Goal: Task Accomplishment & Management: Manage account settings

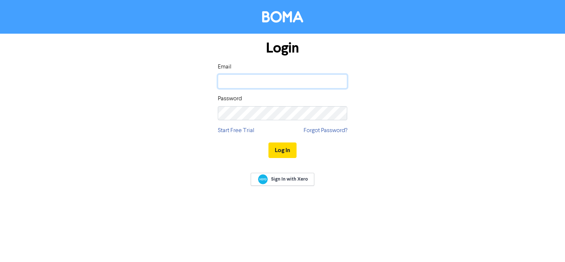
click at [249, 81] on input "email" at bounding box center [282, 81] width 129 height 14
type input "[PERSON_NAME][EMAIL_ADDRESS][DOMAIN_NAME]"
click at [269, 142] on button "Log In" at bounding box center [283, 150] width 28 height 16
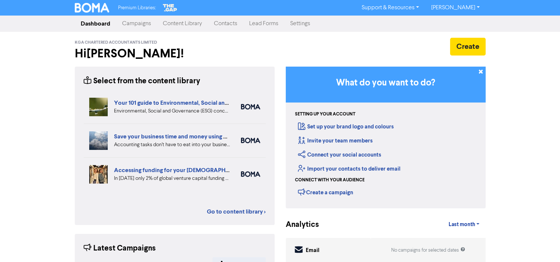
click at [135, 22] on link "Campaigns" at bounding box center [136, 23] width 41 height 15
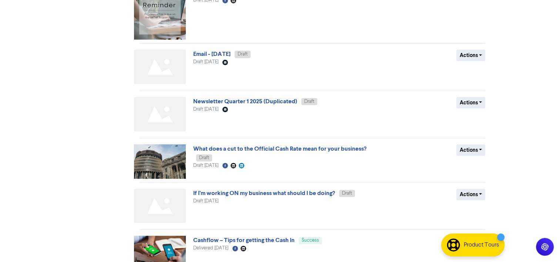
scroll to position [297, 0]
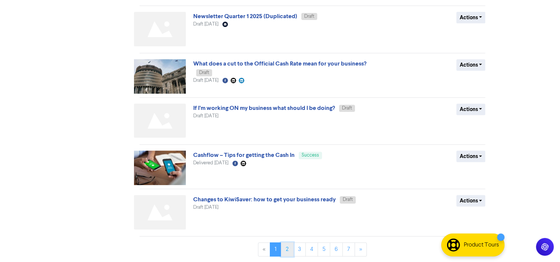
click at [288, 246] on link "2" at bounding box center [287, 249] width 13 height 14
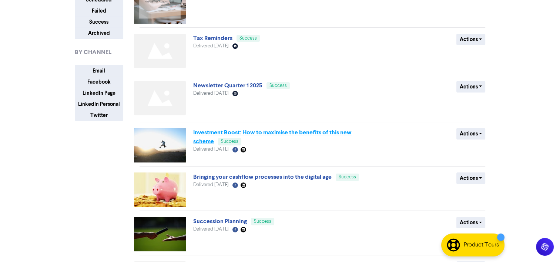
scroll to position [92, 0]
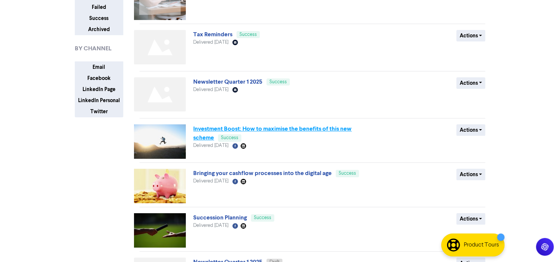
click at [267, 125] on link "Investment Boost: How to maximise the benefits of this new scheme" at bounding box center [272, 133] width 158 height 16
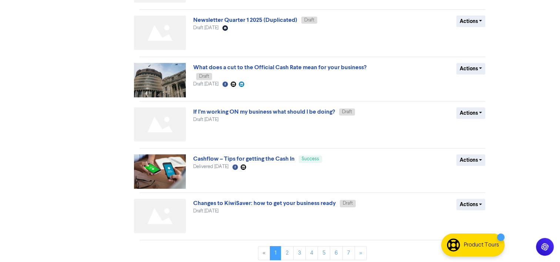
scroll to position [297, 0]
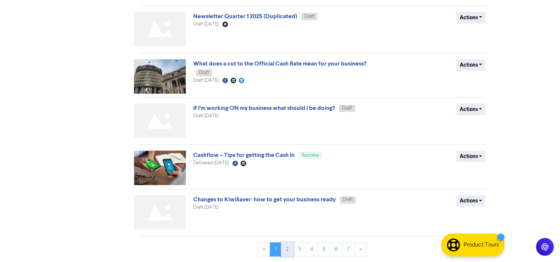
click at [290, 251] on link "2" at bounding box center [287, 249] width 13 height 14
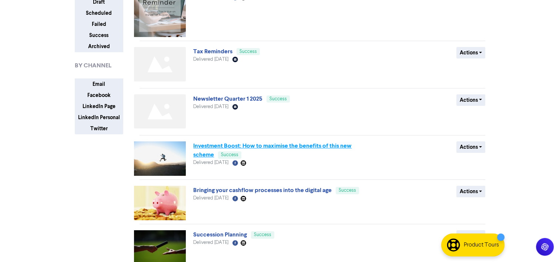
scroll to position [76, 0]
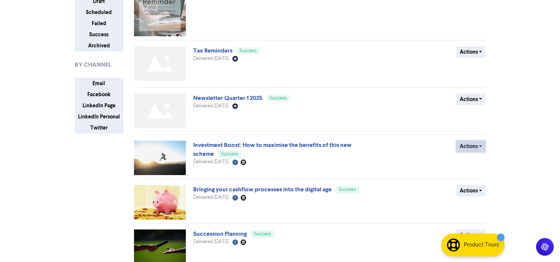
click at [471, 147] on button "Actions" at bounding box center [470, 146] width 29 height 11
click at [476, 161] on button "Duplicate" at bounding box center [485, 162] width 58 height 12
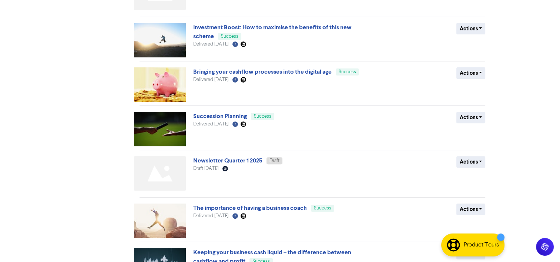
scroll to position [291, 0]
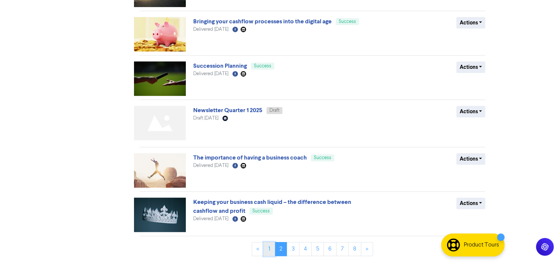
click at [268, 249] on link "1" at bounding box center [268, 249] width 11 height 14
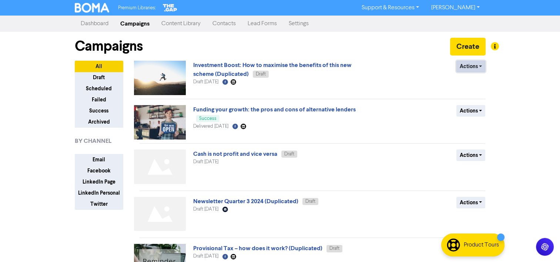
click at [461, 65] on button "Actions" at bounding box center [470, 66] width 29 height 11
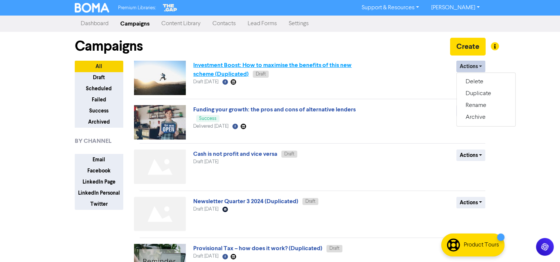
click at [277, 62] on link "Investment Boost: How to maximise the benefits of this new scheme (Duplicated)" at bounding box center [272, 69] width 158 height 16
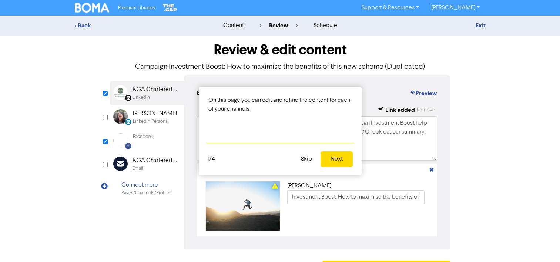
click at [306, 162] on button "Skip" at bounding box center [306, 159] width 20 height 16
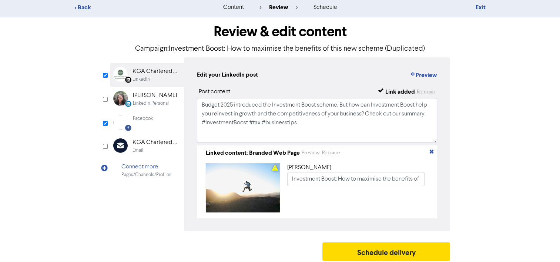
scroll to position [24, 0]
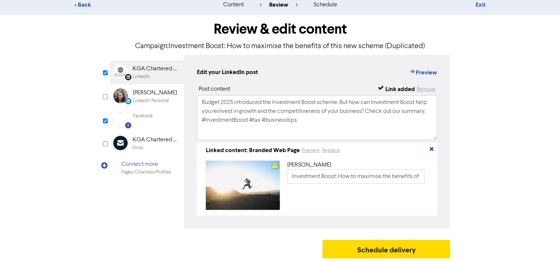
click at [105, 162] on icon at bounding box center [104, 170] width 7 height 16
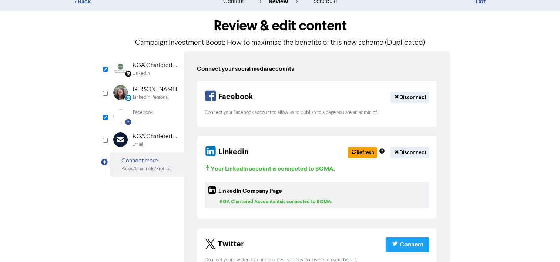
scroll to position [24, 0]
click at [145, 73] on div "LinkedIn" at bounding box center [140, 73] width 17 height 7
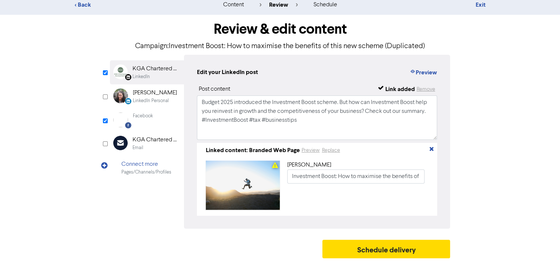
click at [134, 125] on div "Facebook Created with Sketch. Facebook" at bounding box center [147, 119] width 74 height 23
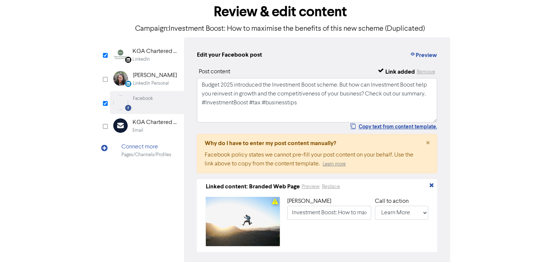
scroll to position [38, 0]
click at [296, 102] on textarea "Budget 2025 introduced the Investment Boost scheme. But how can Investment Boos…" at bounding box center [317, 100] width 240 height 44
click at [202, 85] on textarea "Budget 2025 introduced the Investment Boost scheme. But how can Investment Boos…" at bounding box center [317, 100] width 240 height 44
drag, startPoint x: 341, startPoint y: 85, endPoint x: 293, endPoint y: 82, distance: 48.2
click at [293, 82] on textarea "Reminder to all clients regarding the investBudget 2025 introduced the Investme…" at bounding box center [317, 100] width 240 height 44
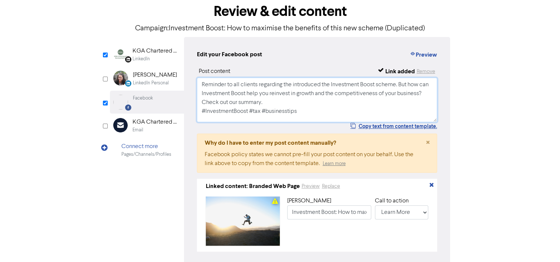
drag, startPoint x: 331, startPoint y: 85, endPoint x: 290, endPoint y: 84, distance: 40.7
click at [290, 84] on textarea "Reminder to all clients regarding the introduced the Investment Boost scheme. B…" at bounding box center [317, 100] width 240 height 44
click at [364, 85] on textarea "Reminder to all clients regarding the Investment Boost scheme. But how can Inve…" at bounding box center [317, 100] width 240 height 44
click at [296, 104] on textarea "Reminder to all clients regarding the Investment Boost scheme. But how can Inve…" at bounding box center [317, 100] width 240 height 44
click at [370, 85] on textarea "Reminder to all clients regarding the Investment Boost scheme. But how can Inve…" at bounding box center [317, 100] width 240 height 44
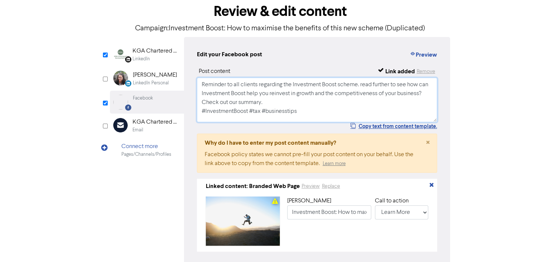
click at [432, 85] on textarea "Reminder to all clients regarding the Investment Boost scheme. read further to …" at bounding box center [317, 100] width 240 height 44
click at [363, 86] on textarea "Reminder to all clients regarding the Investment Boost scheme. read further to …" at bounding box center [317, 100] width 240 height 44
click at [395, 110] on textarea "Reminder to all clients regarding the Investment Boost scheme. Read further to …" at bounding box center [317, 100] width 240 height 44
click at [251, 97] on textarea "Reminder to all clients regarding the Investment Boost scheme. Read further to …" at bounding box center [317, 100] width 240 height 44
click at [248, 95] on textarea "Reminder to all clients regarding the Investment Boost scheme. Read further to …" at bounding box center [317, 100] width 240 height 44
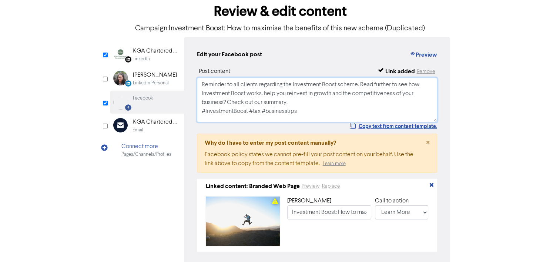
drag, startPoint x: 224, startPoint y: 102, endPoint x: 264, endPoint y: 92, distance: 41.1
click at [264, 92] on textarea "Reminder to all clients regarding the Investment Boost scheme. Read further to …" at bounding box center [317, 100] width 240 height 44
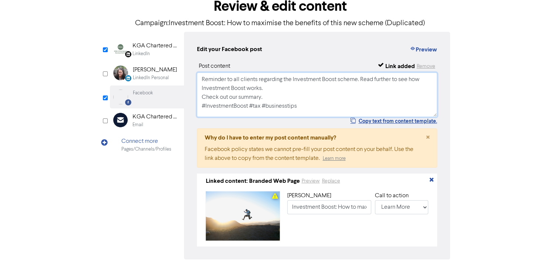
scroll to position [35, 0]
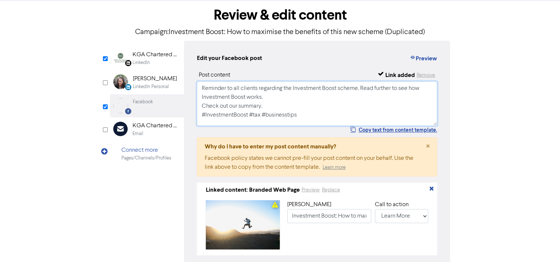
drag, startPoint x: 304, startPoint y: 118, endPoint x: 198, endPoint y: 87, distance: 110.6
click at [198, 87] on textarea "Reminder to all clients regarding the Investment Boost scheme. Read further to …" at bounding box center [317, 103] width 240 height 44
type textarea "Reminder to all clients regarding the Investment Boost scheme. Read further to …"
click at [149, 64] on div "LinkedIn" at bounding box center [140, 62] width 17 height 7
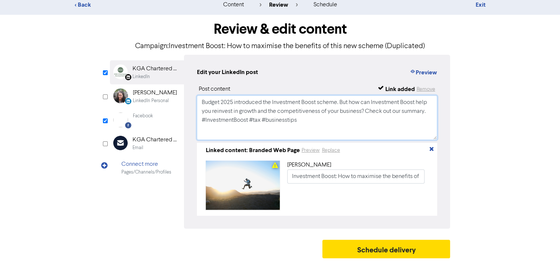
drag, startPoint x: 306, startPoint y: 118, endPoint x: 193, endPoint y: 98, distance: 114.6
click at [193, 98] on div "Edit your LinkedIn post Preview Post content Link added Remove Budget 2025 intr…" at bounding box center [317, 142] width 266 height 174
paste textarea "Reminder to all clients regarding the Investment Boost scheme. Read further to …"
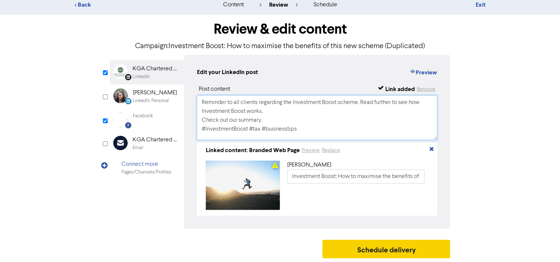
type textarea "Reminder to all clients regarding the Investment Boost scheme. Read further to …"
click at [355, 248] on button "Schedule delivery" at bounding box center [386, 249] width 128 height 18
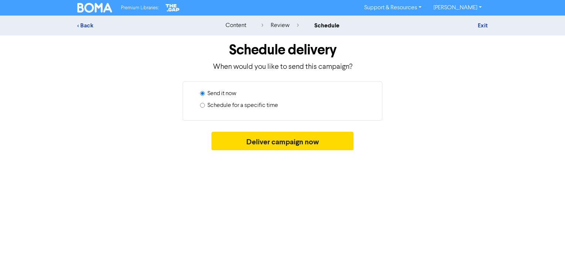
click at [202, 105] on input "Schedule for a specific time" at bounding box center [202, 105] width 5 height 5
radio input "true"
radio input "false"
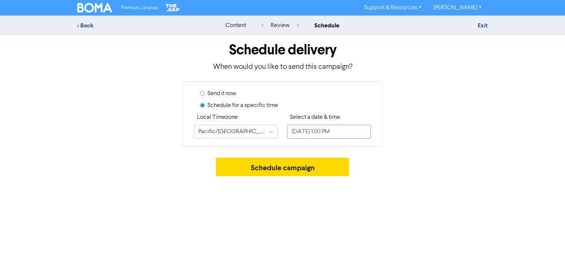
click at [323, 132] on input "[DATE] 1:00 PM" at bounding box center [329, 132] width 84 height 14
select select "9"
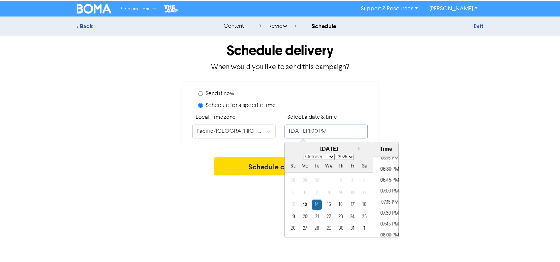
scroll to position [814, 0]
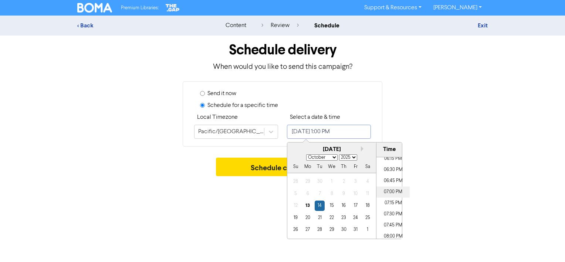
click at [394, 193] on li "07:00 PM" at bounding box center [393, 191] width 33 height 11
type input "[DATE] 7:00 PM"
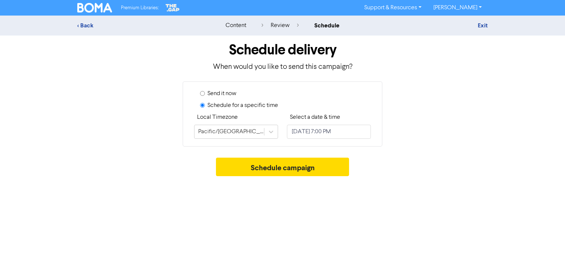
click at [449, 154] on div "Schedule delivery When would you like to send this campaign? Send it now Schedu…" at bounding box center [283, 108] width 422 height 144
click at [307, 162] on button "Schedule campaign" at bounding box center [283, 167] width 134 height 18
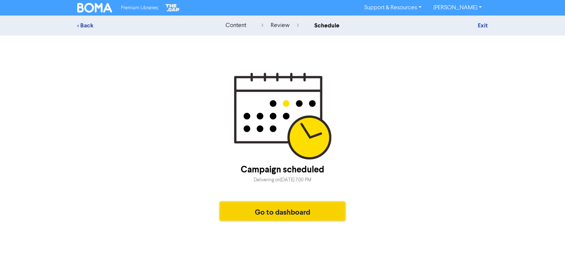
click at [287, 218] on button "Go to dashboard" at bounding box center [282, 211] width 125 height 18
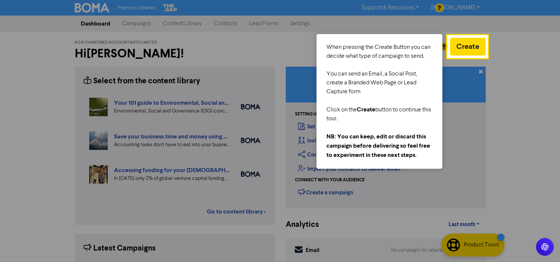
click at [509, 78] on div at bounding box center [523, 177] width 73 height 354
click at [464, 90] on div at bounding box center [467, 205] width 39 height 297
click at [456, 44] on button "Create" at bounding box center [468, 47] width 36 height 18
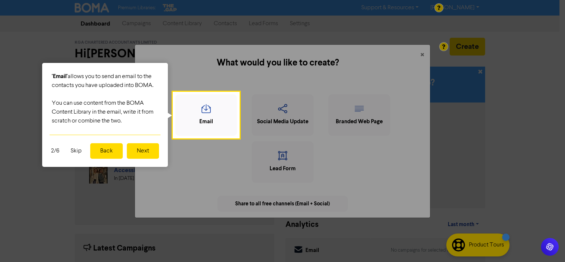
click at [79, 149] on button "Skip" at bounding box center [76, 151] width 20 height 16
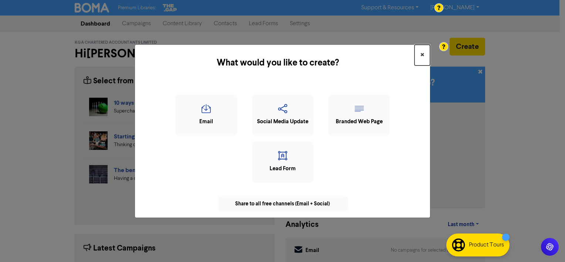
click at [419, 52] on button "×" at bounding box center [423, 55] width 16 height 21
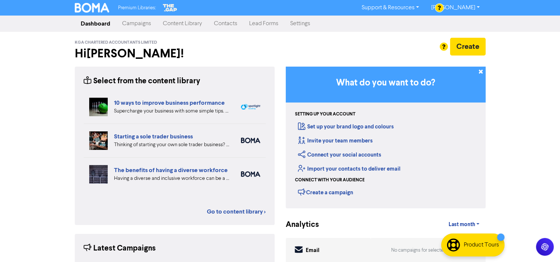
click at [293, 27] on link "Settings" at bounding box center [300, 23] width 32 height 15
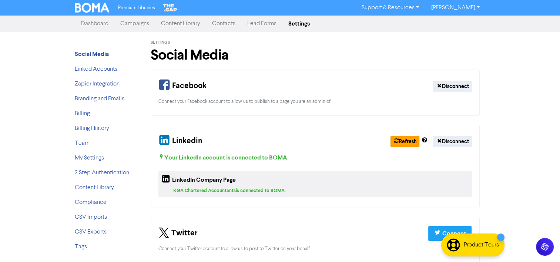
scroll to position [10, 0]
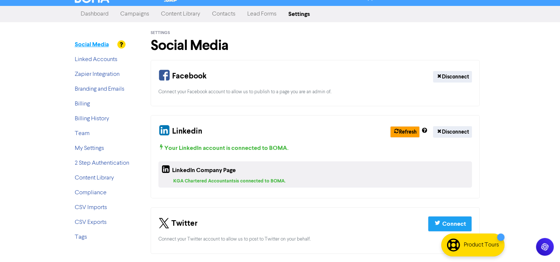
click at [102, 45] on strong "Social Media" at bounding box center [92, 44] width 34 height 7
click at [106, 58] on link "Linked Accounts" at bounding box center [96, 60] width 43 height 6
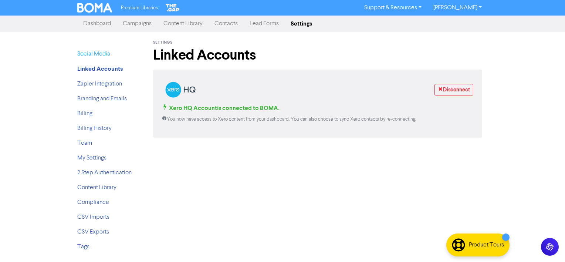
click at [102, 51] on link "Social Media" at bounding box center [93, 54] width 33 height 6
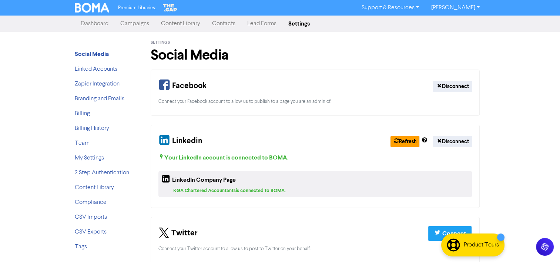
scroll to position [10, 0]
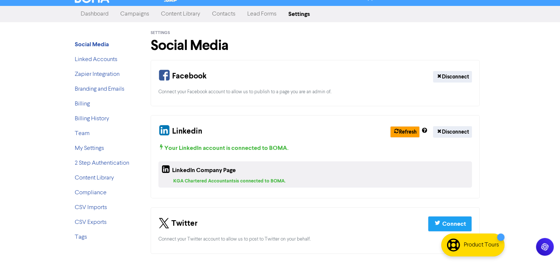
click at [145, 14] on link "Campaigns" at bounding box center [134, 14] width 41 height 15
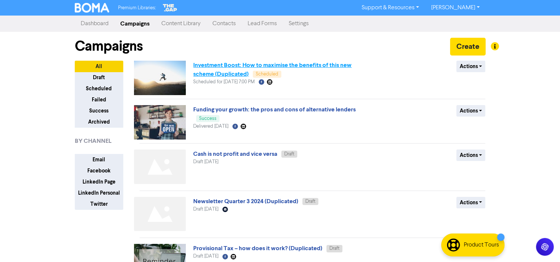
click at [216, 68] on link "Investment Boost: How to maximise the benefits of this new scheme (Duplicated)" at bounding box center [272, 69] width 158 height 16
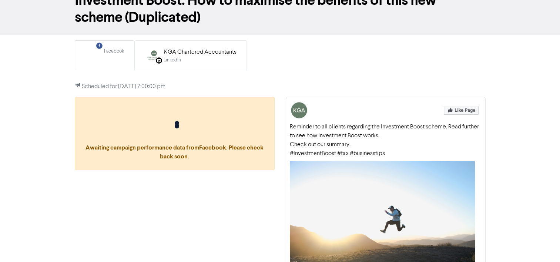
scroll to position [58, 0]
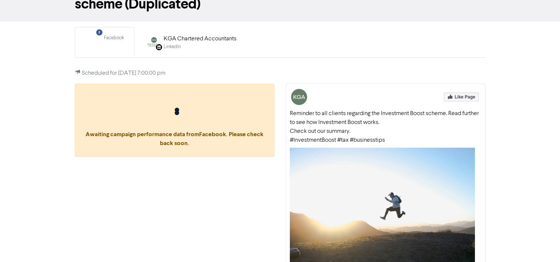
click at [109, 38] on div "Facebook" at bounding box center [114, 37] width 20 height 7
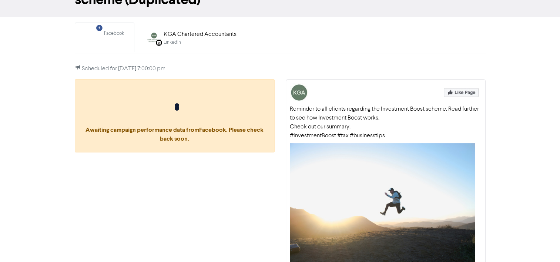
scroll to position [58, 0]
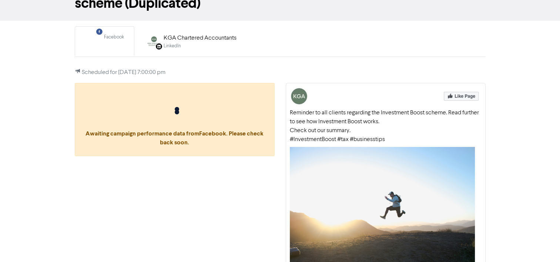
click at [107, 41] on div "Facebook" at bounding box center [114, 41] width 20 height 15
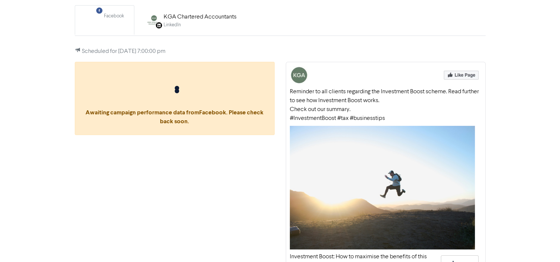
scroll to position [0, 0]
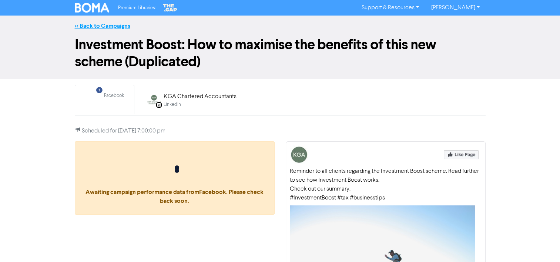
click at [86, 28] on link "<< Back to Campaigns" at bounding box center [102, 25] width 55 height 7
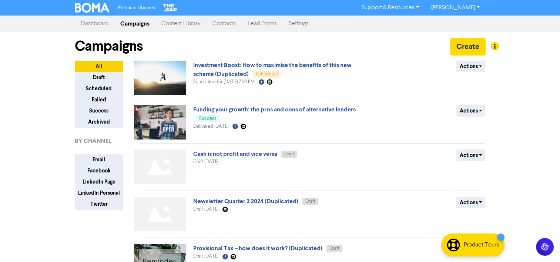
click at [368, 61] on div "Investment Boost: How to maximise the benefits of this new scheme (Duplicated) …" at bounding box center [282, 78] width 178 height 34
